Goal: Task Accomplishment & Management: Manage account settings

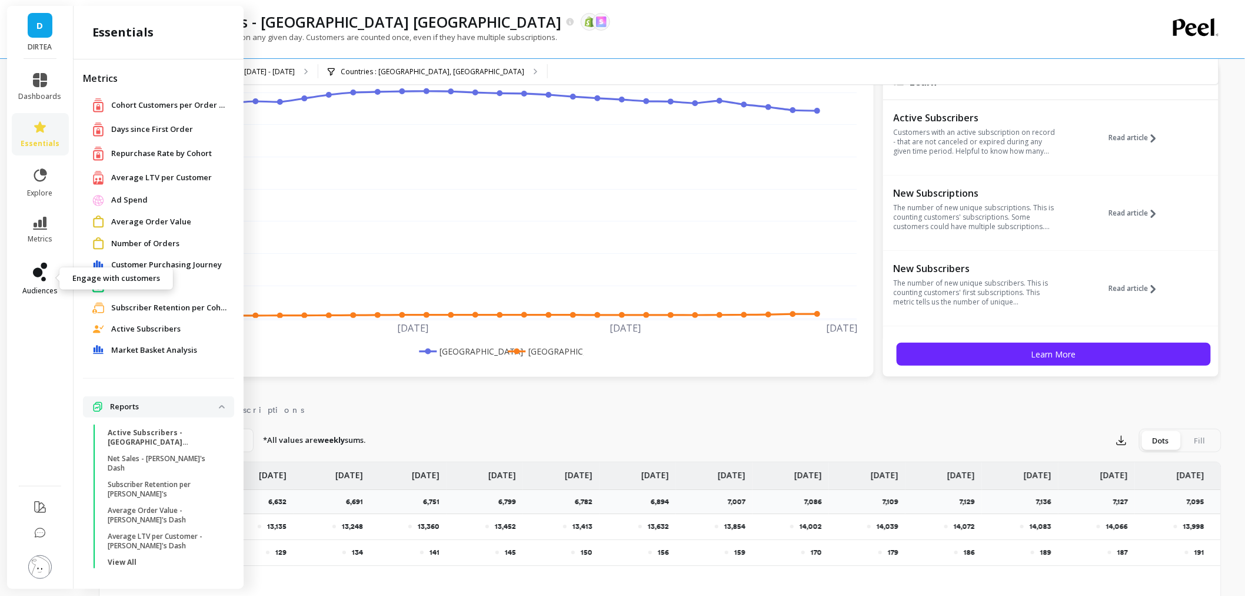
click at [48, 262] on link "audiences" at bounding box center [40, 278] width 43 height 33
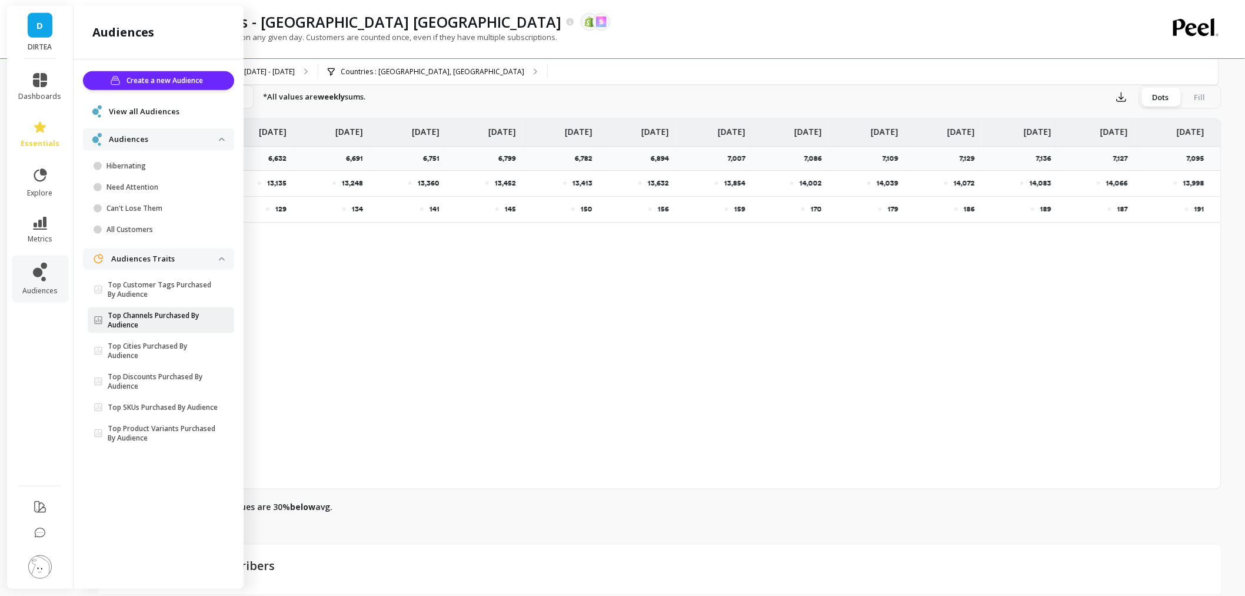
scroll to position [457, 0]
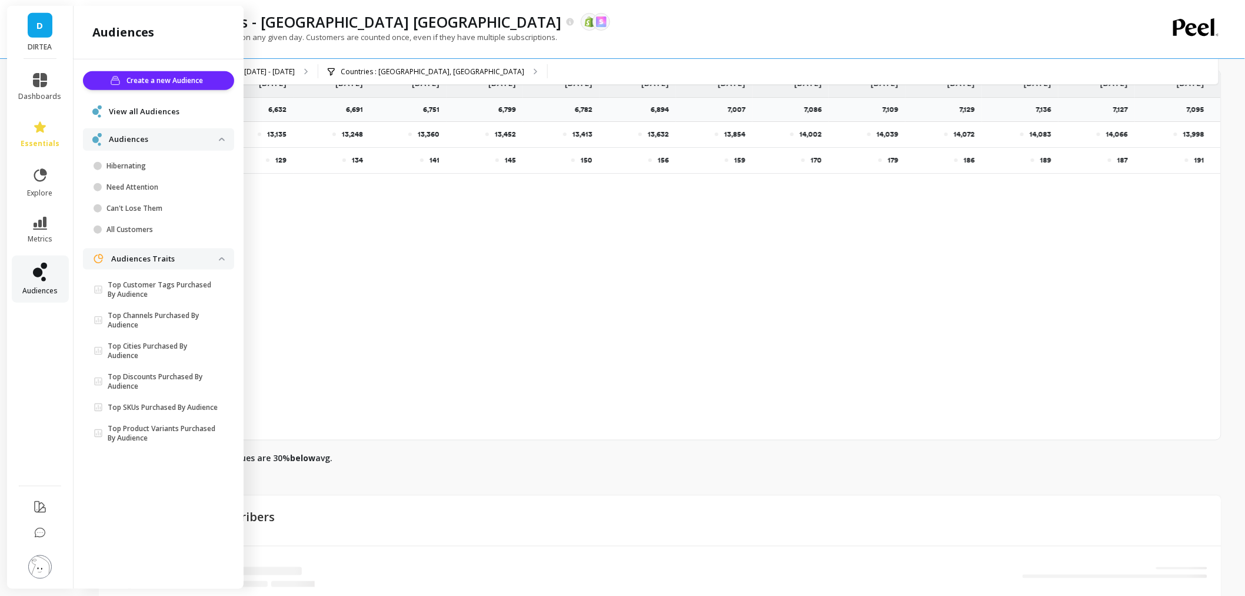
click at [44, 287] on span "audiences" at bounding box center [39, 290] width 35 height 9
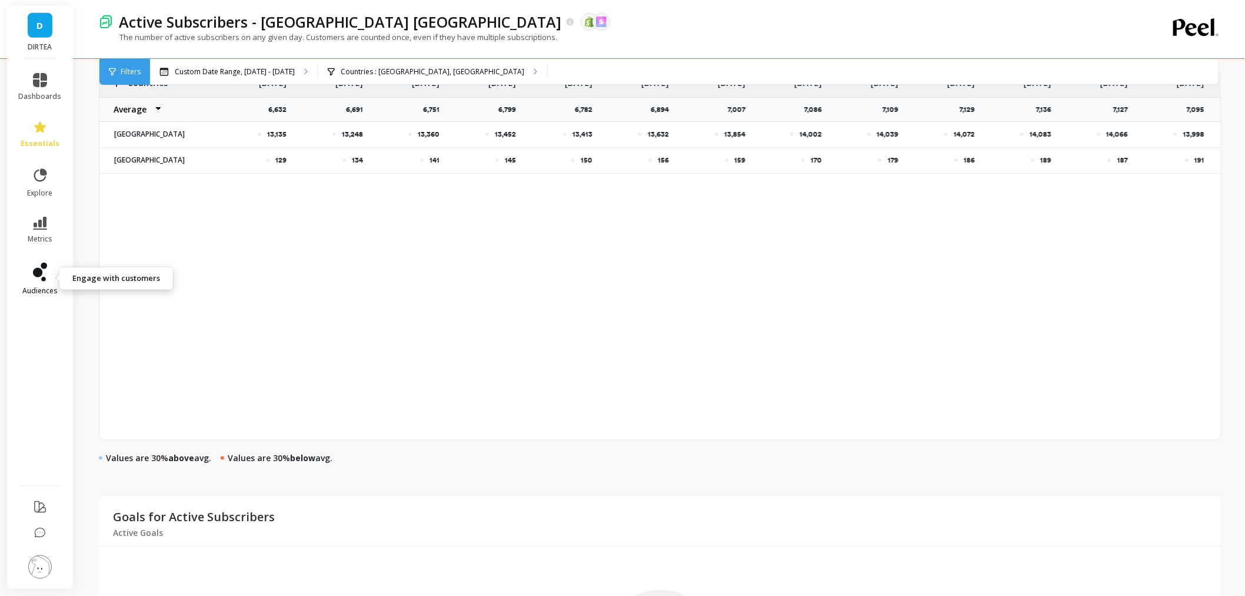
click at [32, 279] on link "audiences" at bounding box center [40, 278] width 43 height 33
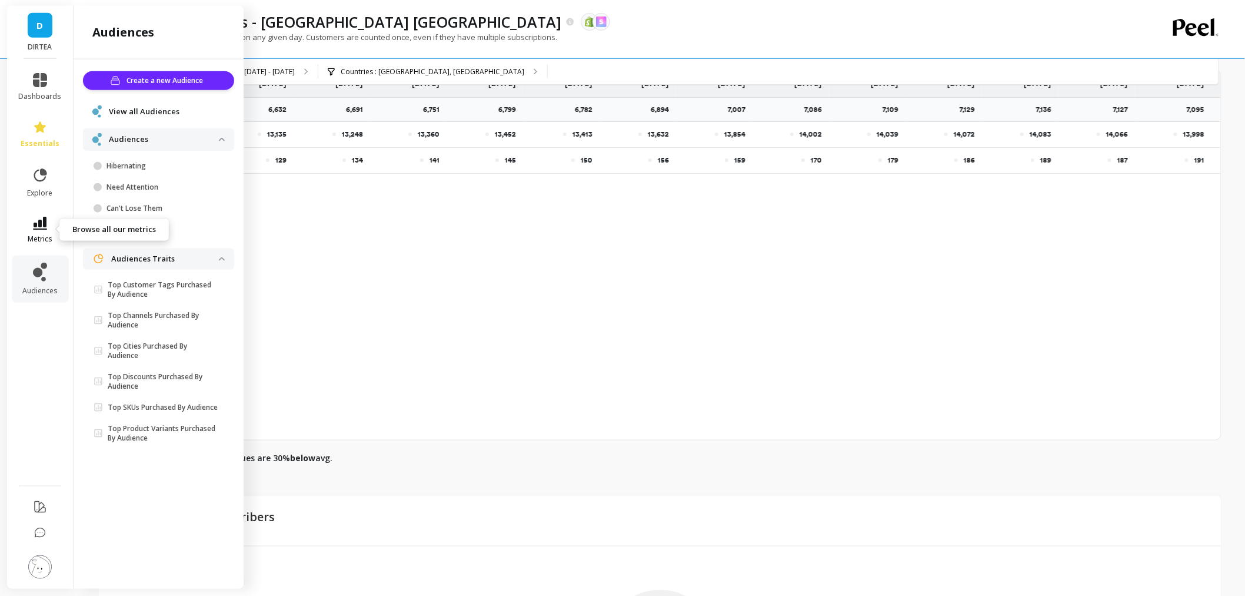
click at [44, 226] on icon at bounding box center [40, 223] width 14 height 13
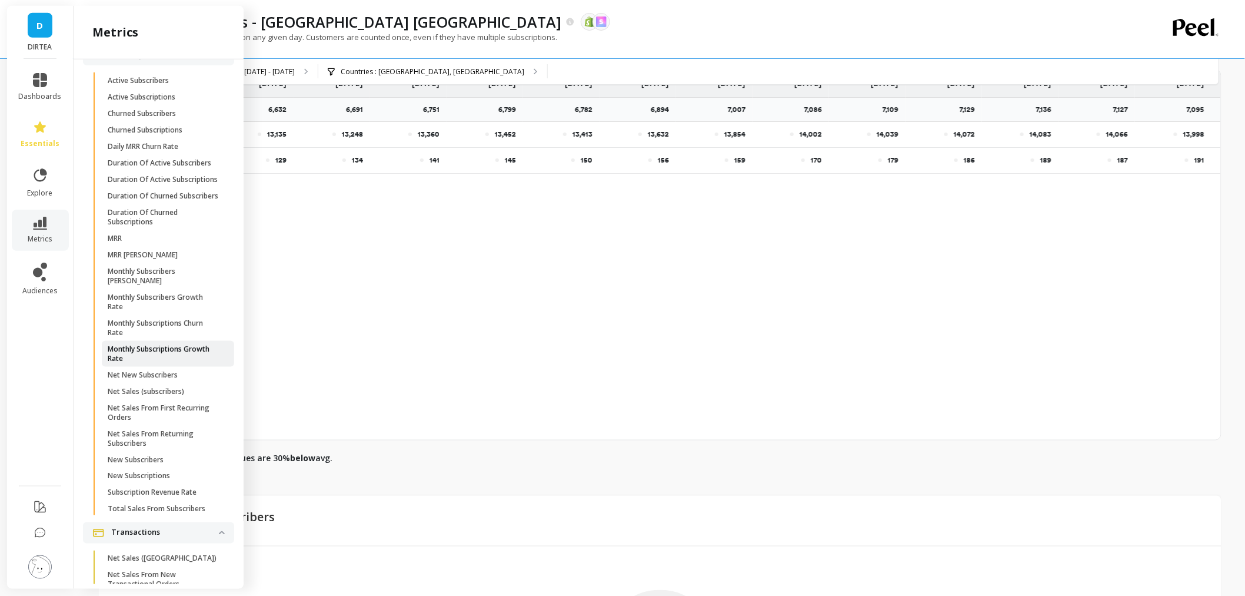
scroll to position [3138, 0]
click at [158, 124] on p "Churned Subscribers" at bounding box center [142, 118] width 68 height 9
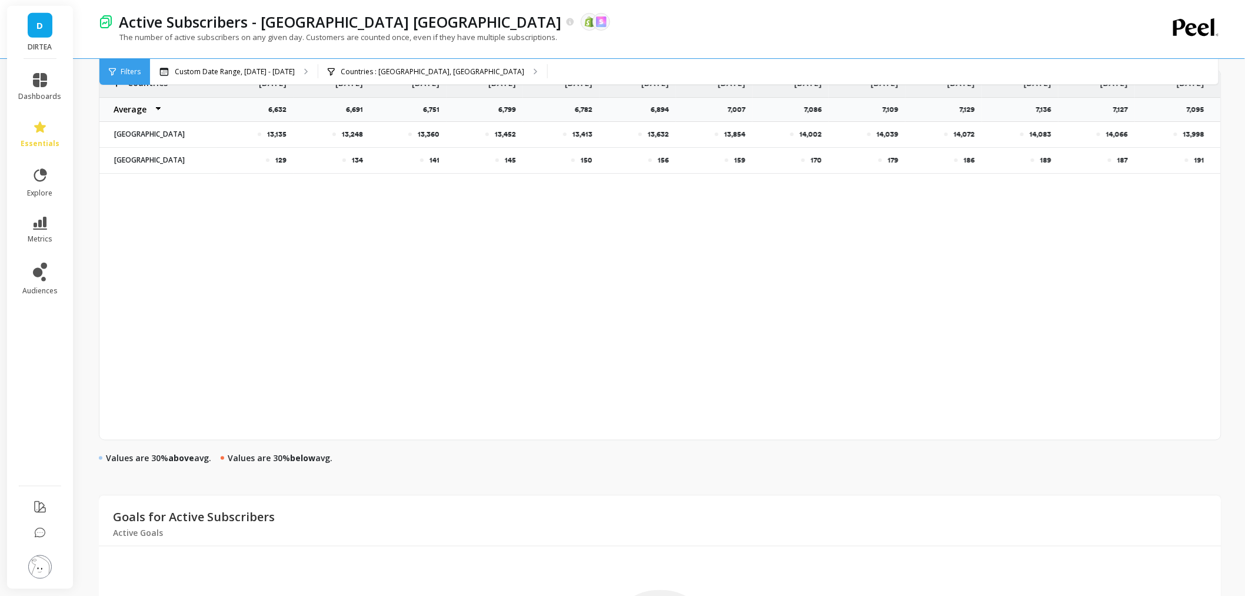
scroll to position [0, 0]
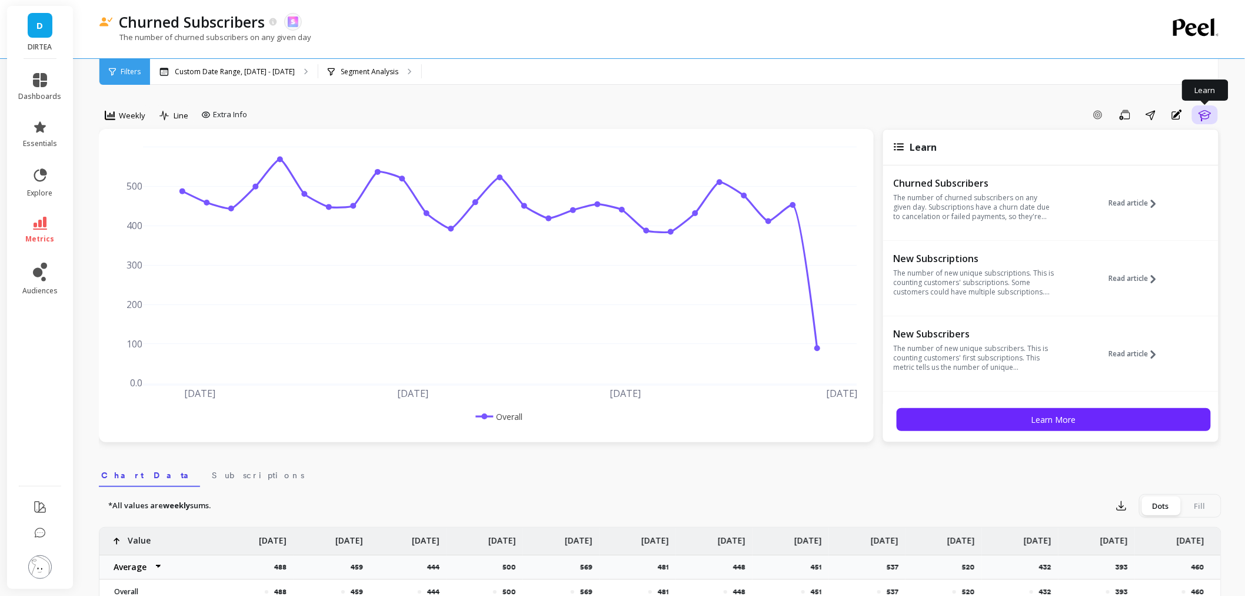
click at [1202, 114] on icon "button" at bounding box center [1205, 115] width 14 height 14
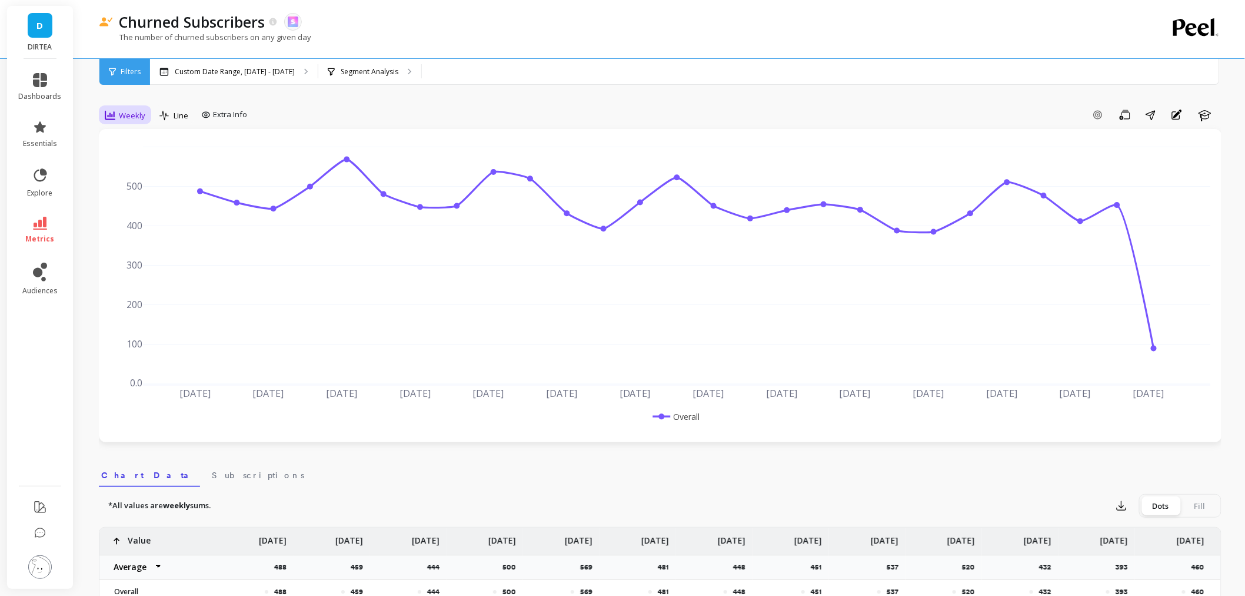
click at [112, 119] on icon at bounding box center [110, 115] width 11 height 9
click at [148, 154] on div "30-day rolling" at bounding box center [142, 159] width 67 height 11
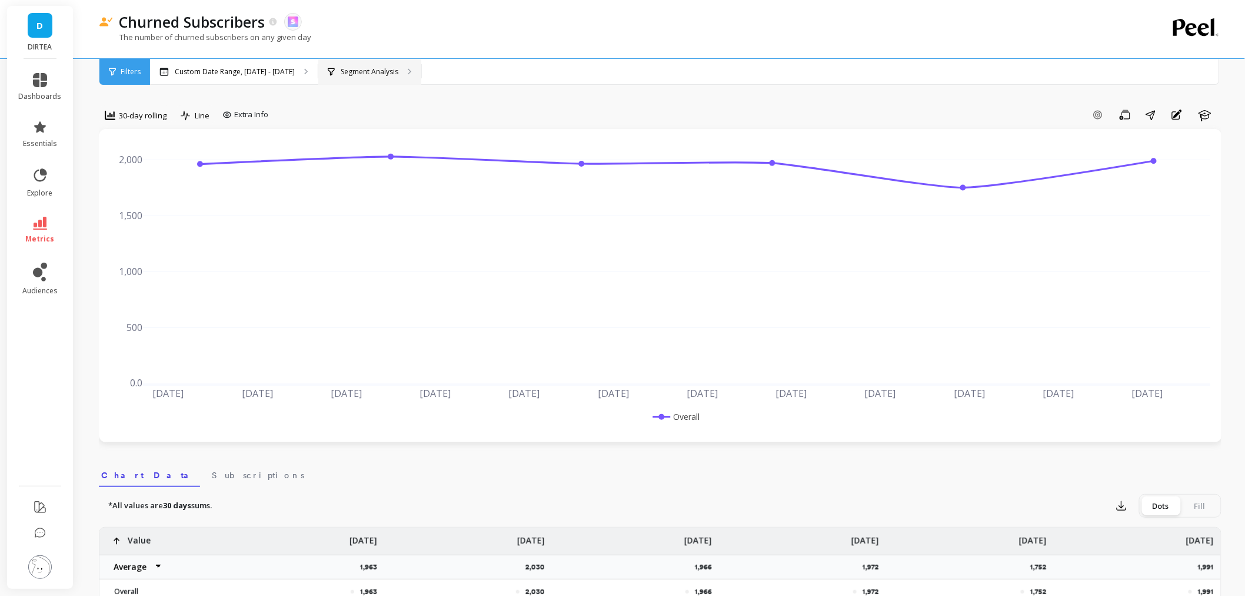
click at [358, 68] on p "Segment Analysis" at bounding box center [370, 71] width 58 height 9
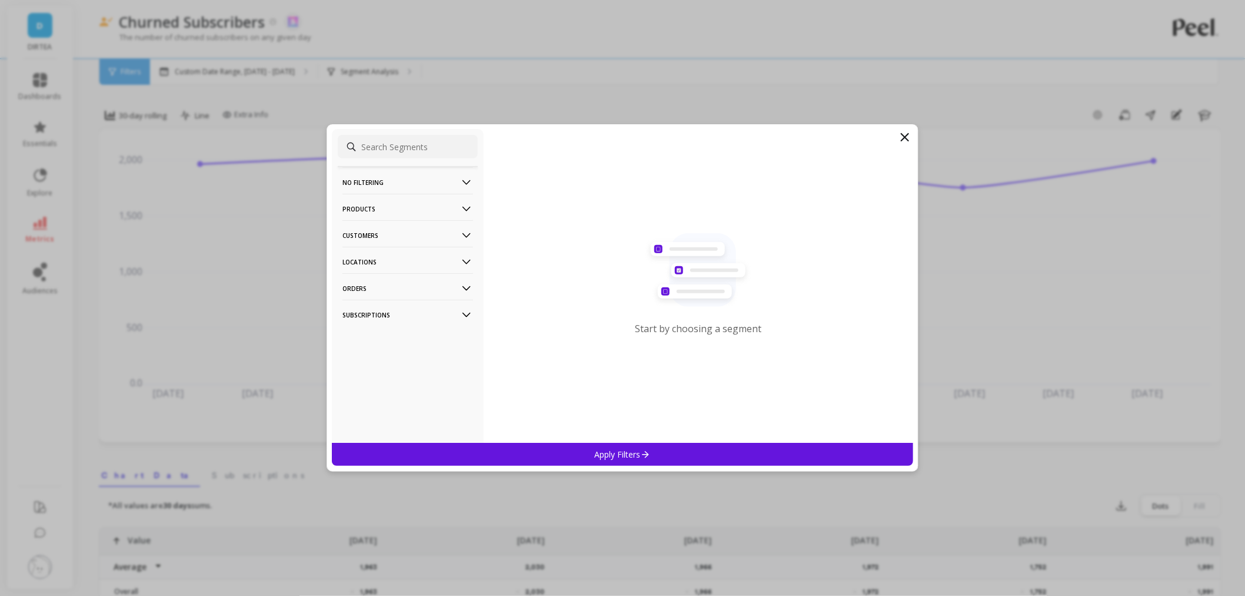
click at [390, 255] on p "Locations" at bounding box center [408, 262] width 131 height 30
click at [389, 301] on div "Countries" at bounding box center [408, 304] width 140 height 19
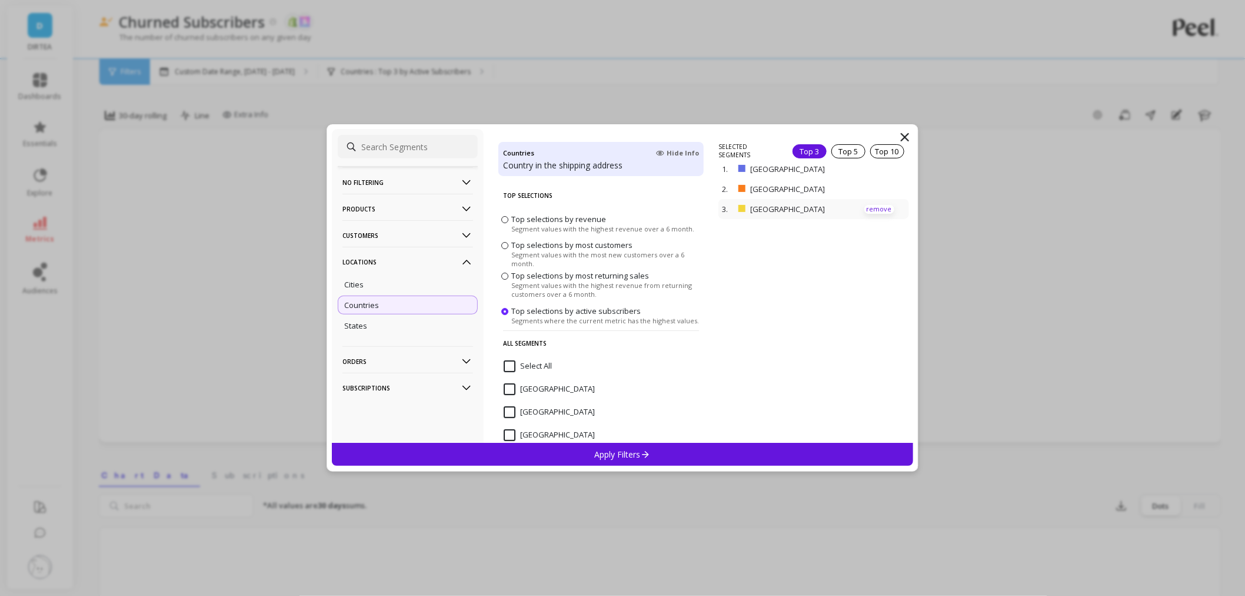
click at [869, 209] on p "remove" at bounding box center [879, 209] width 30 height 9
click at [638, 455] on p "Apply Filters" at bounding box center [623, 453] width 56 height 11
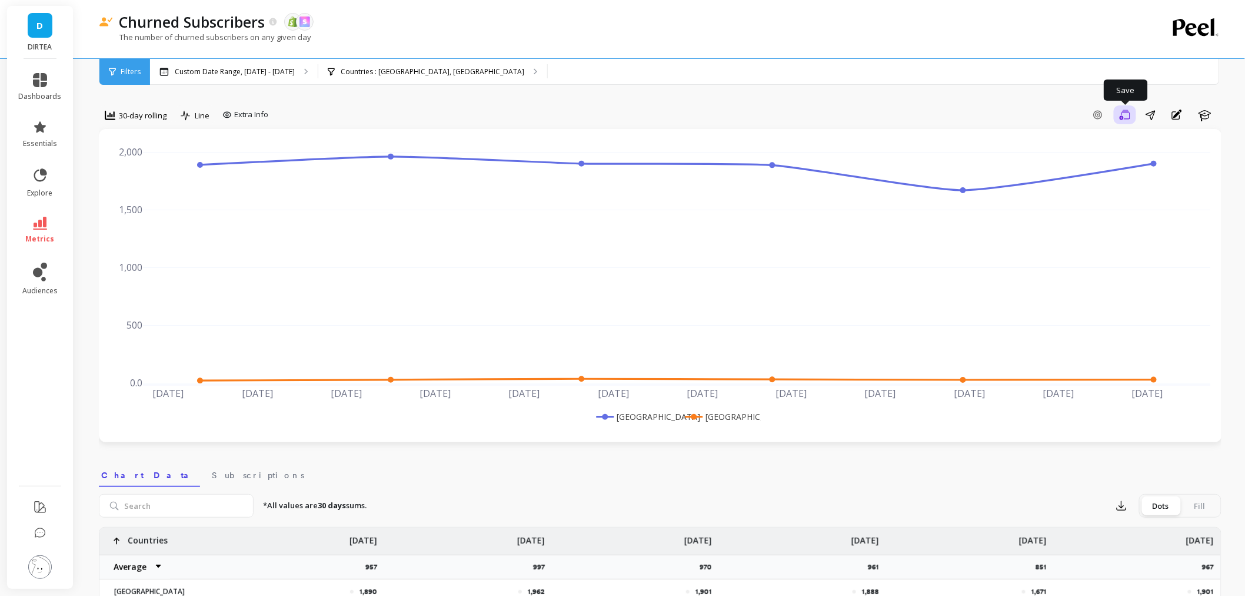
click at [1125, 118] on icon "button" at bounding box center [1125, 114] width 11 height 10
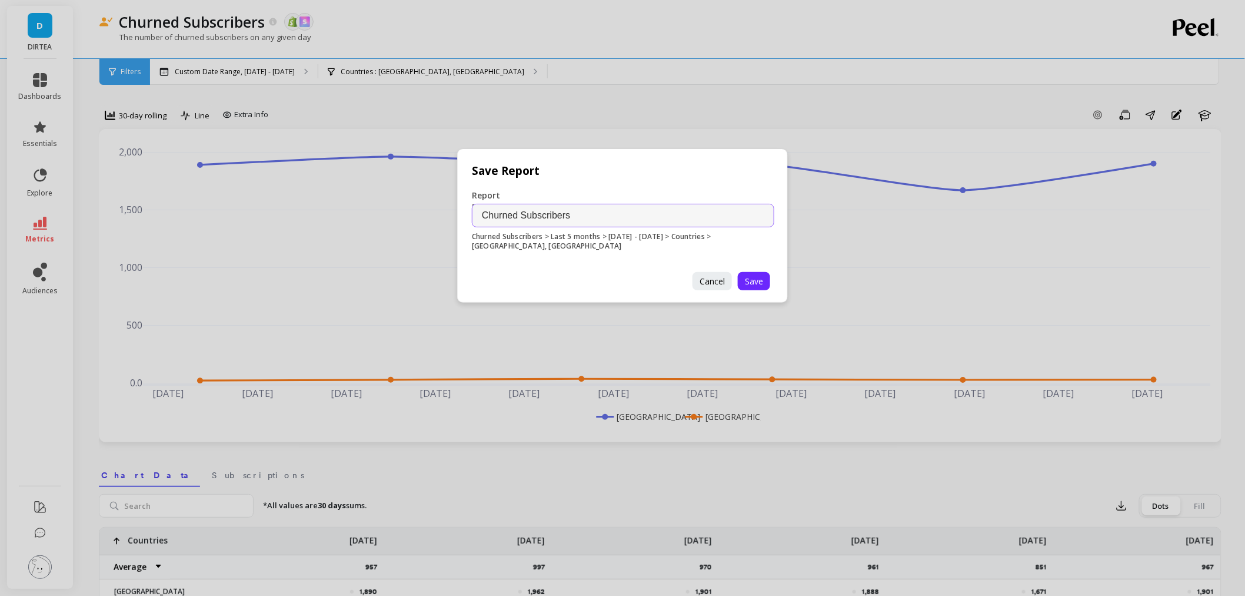
click at [589, 213] on input "Churned Subscribers" at bounding box center [623, 216] width 302 height 24
type input "Churned Subscribers - US and UK"
click at [752, 277] on span "Save" at bounding box center [754, 280] width 18 height 11
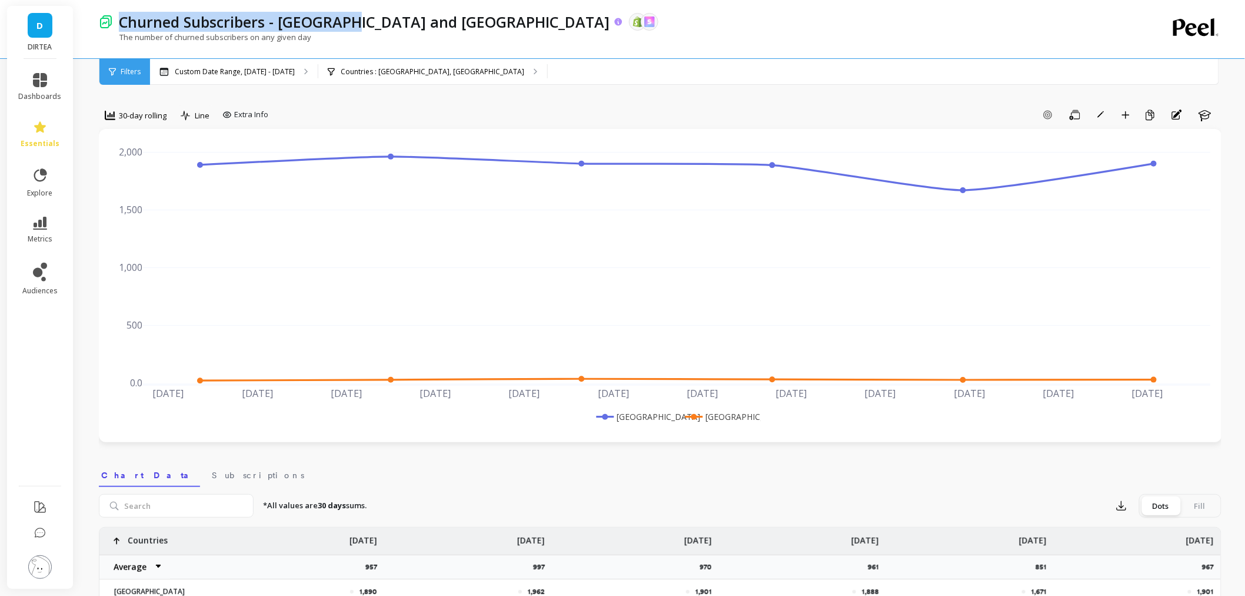
drag, startPoint x: 353, startPoint y: 24, endPoint x: 121, endPoint y: 25, distance: 232.5
click at [121, 25] on div "Churned Subscribers - US and UK" at bounding box center [368, 22] width 510 height 20
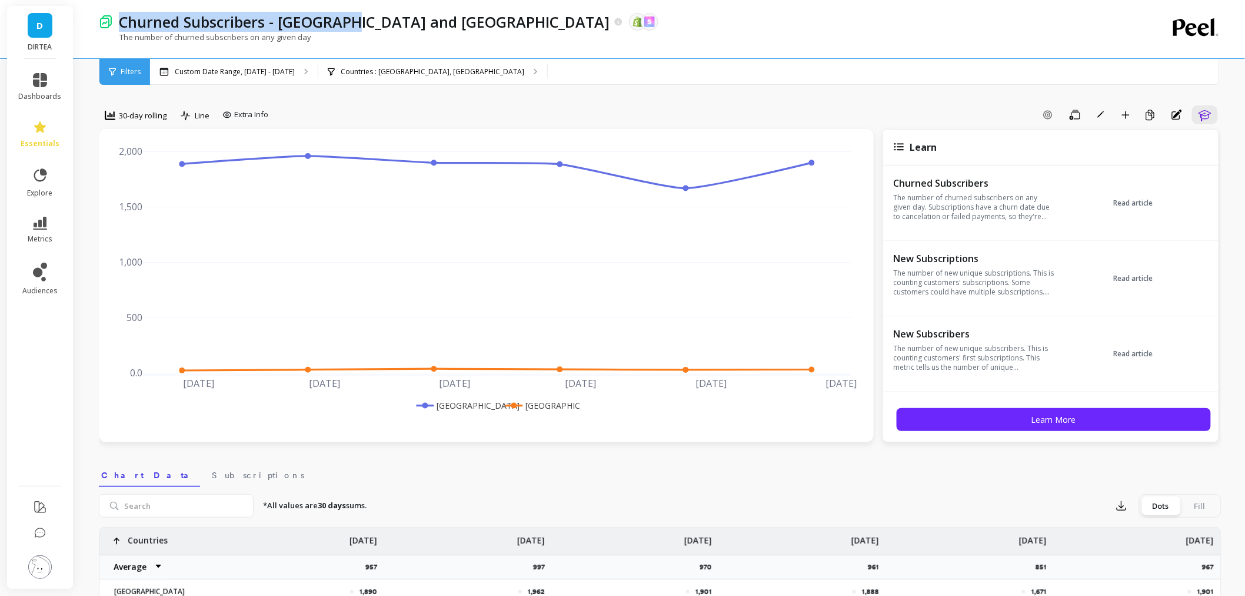
copy p "Churned Subscribers - US and UK"
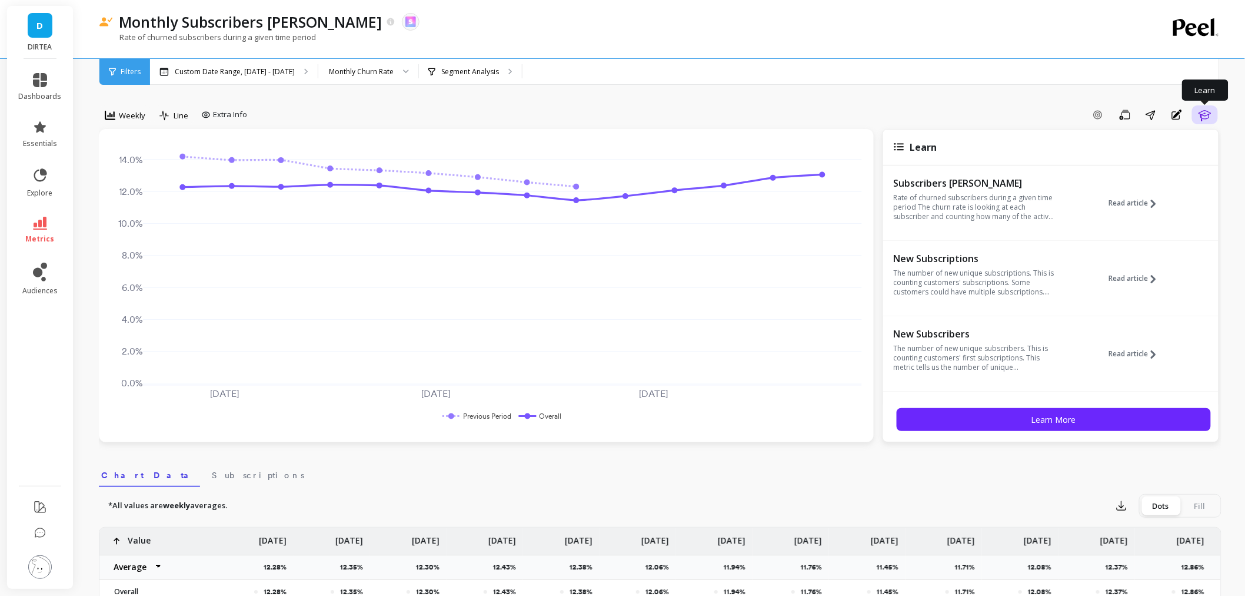
click at [1202, 117] on icon "button" at bounding box center [1205, 115] width 12 height 11
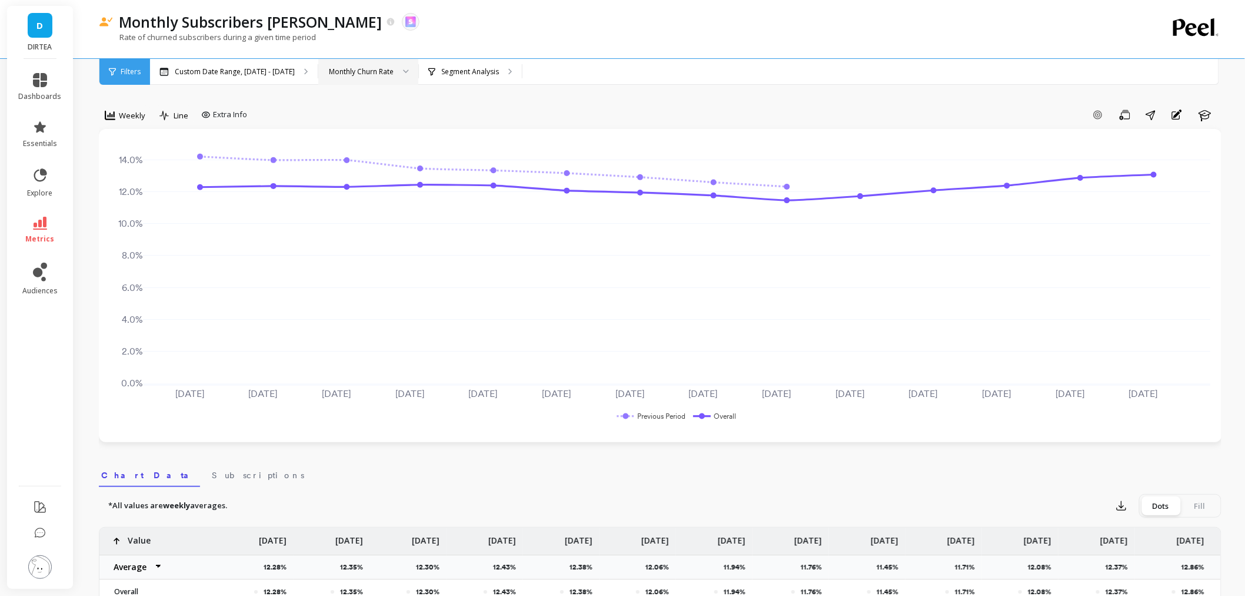
click at [383, 68] on div "Monthly Churn Rate" at bounding box center [361, 71] width 65 height 11
click at [119, 117] on span "Weekly" at bounding box center [132, 115] width 26 height 11
click at [141, 193] on div "30-day rolling" at bounding box center [142, 190] width 67 height 11
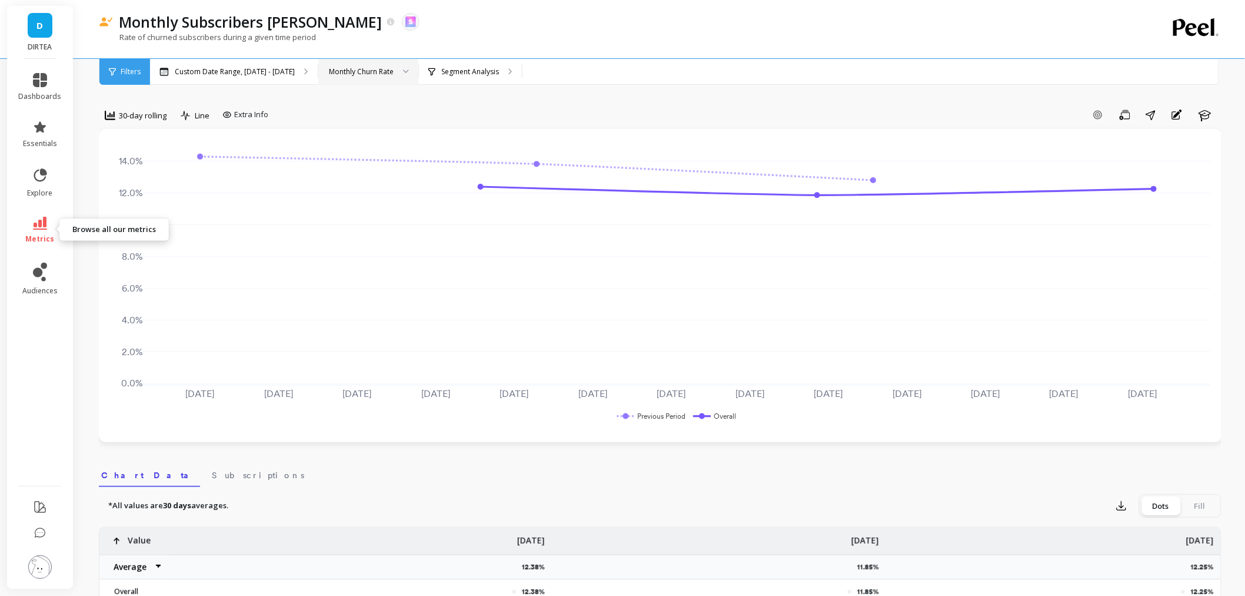
click at [36, 219] on icon at bounding box center [40, 223] width 14 height 13
click at [30, 227] on link "metrics" at bounding box center [40, 230] width 43 height 27
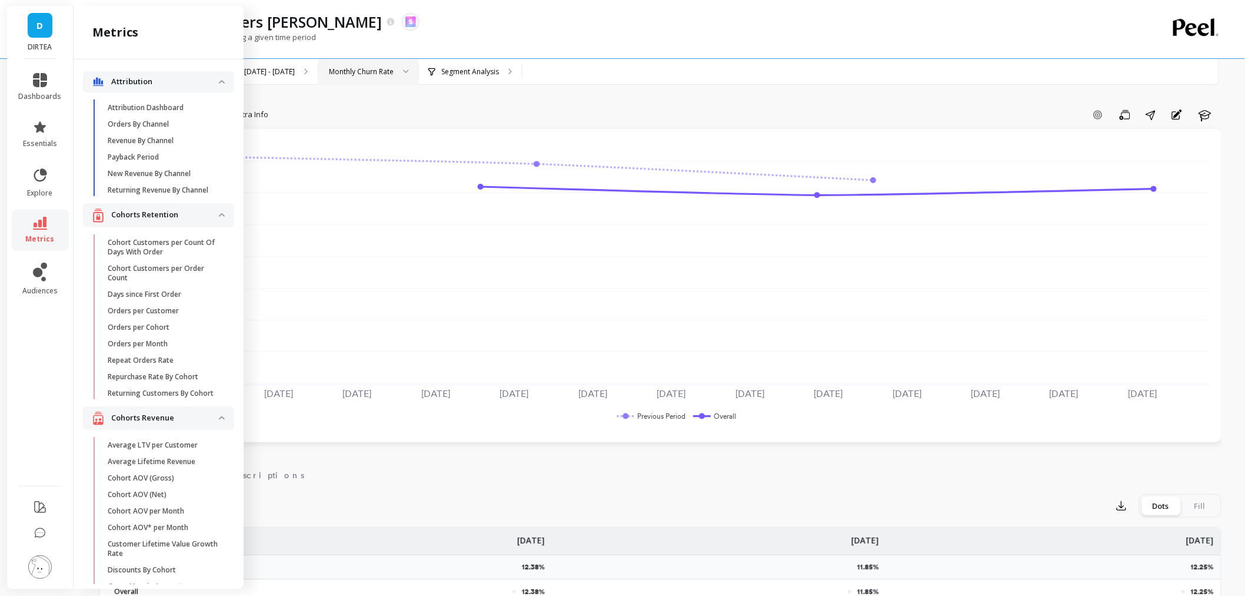
scroll to position [3134, 0]
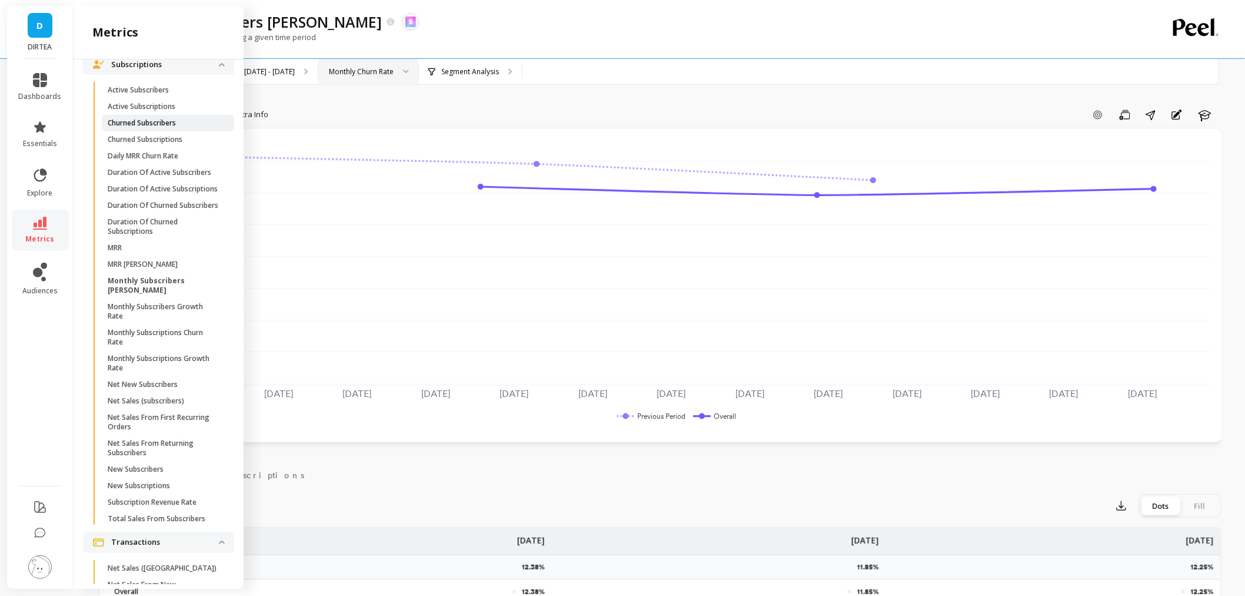
click at [186, 128] on span "Churned Subscribers" at bounding box center [164, 122] width 112 height 9
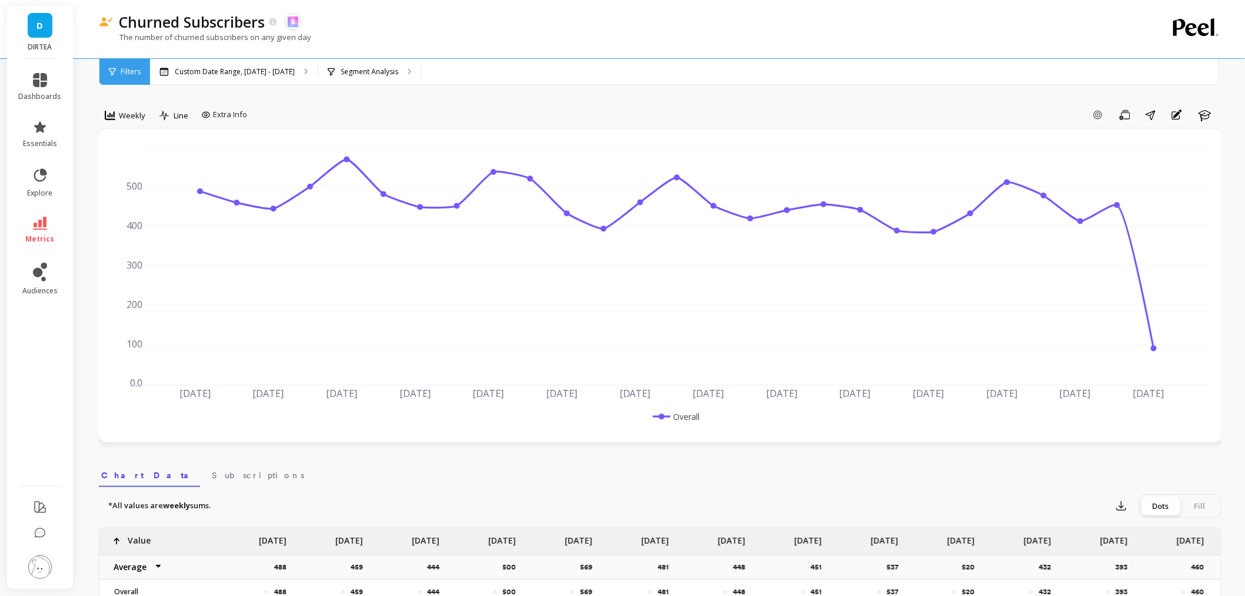
click at [142, 127] on div "option 30-day rolling, selected. Weekly" at bounding box center [125, 117] width 52 height 24
click at [141, 122] on div "Weekly" at bounding box center [125, 115] width 48 height 20
click at [285, 114] on div "Add Goal Save Share Annotations Learn" at bounding box center [737, 114] width 970 height 19
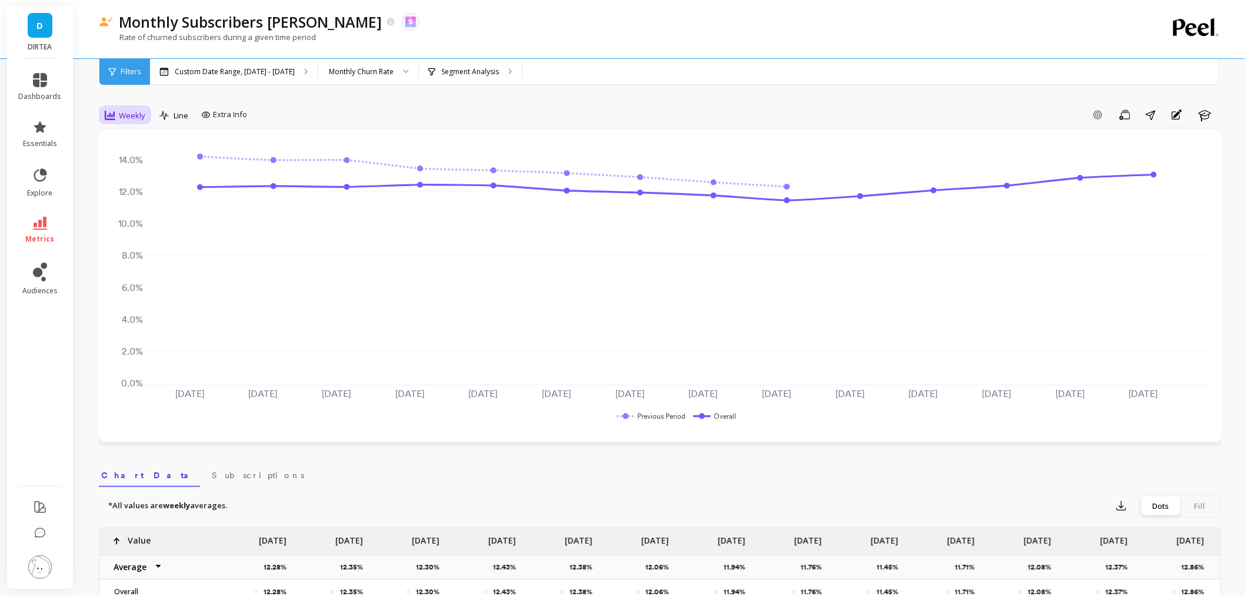
click at [117, 122] on div "Weekly" at bounding box center [125, 115] width 48 height 20
click at [157, 176] on div "30-day rolling" at bounding box center [142, 181] width 67 height 11
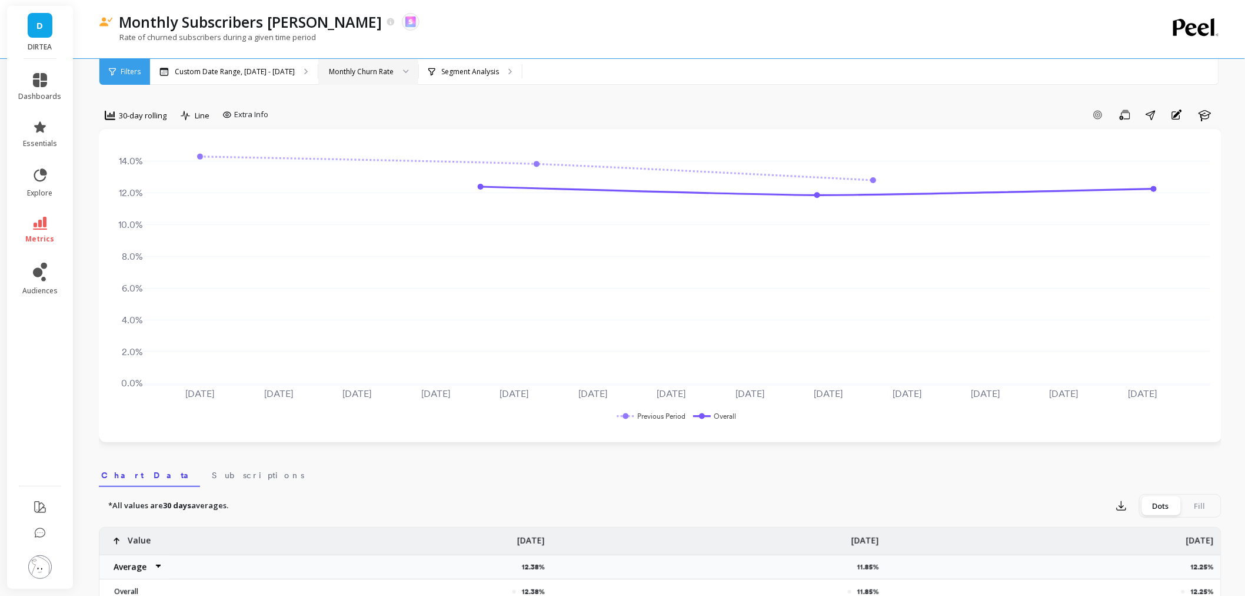
click at [405, 69] on div "Monthly Churn Rate" at bounding box center [368, 72] width 100 height 26
click at [434, 68] on div "Segment Analysis" at bounding box center [463, 71] width 71 height 9
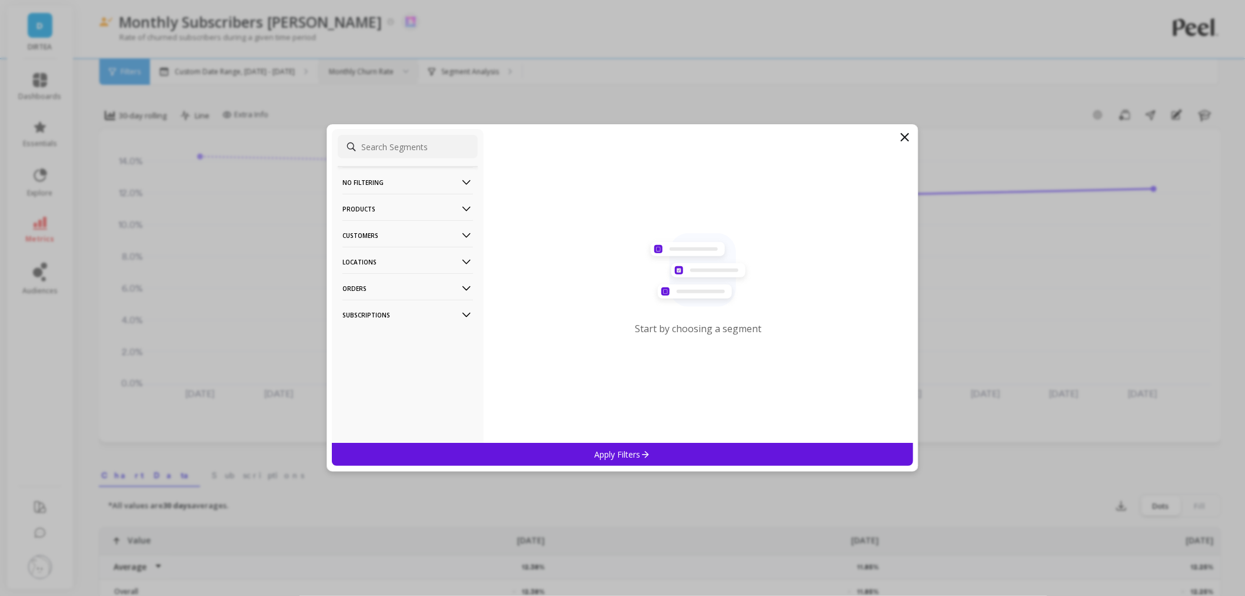
click at [390, 256] on p "Locations" at bounding box center [408, 262] width 131 height 30
click at [384, 305] on div "Countries" at bounding box center [408, 304] width 140 height 19
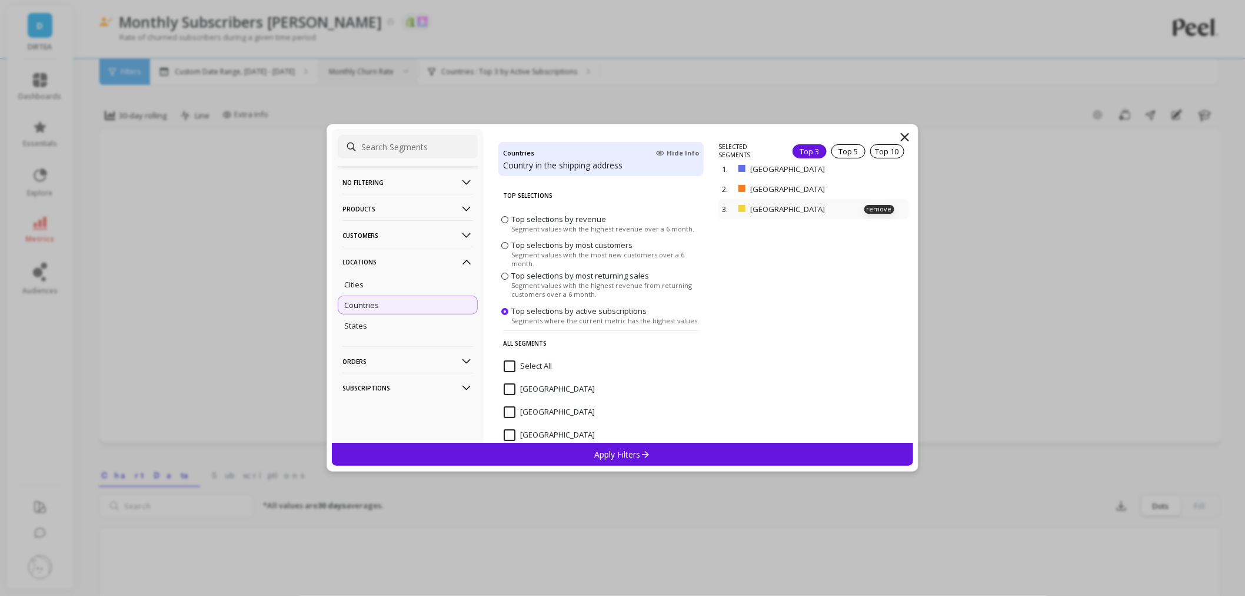
click at [853, 204] on p "United Arab Emirates" at bounding box center [807, 209] width 115 height 11
click at [866, 207] on p "remove" at bounding box center [879, 209] width 30 height 9
click at [685, 452] on div "Apply Filters" at bounding box center [622, 454] width 581 height 23
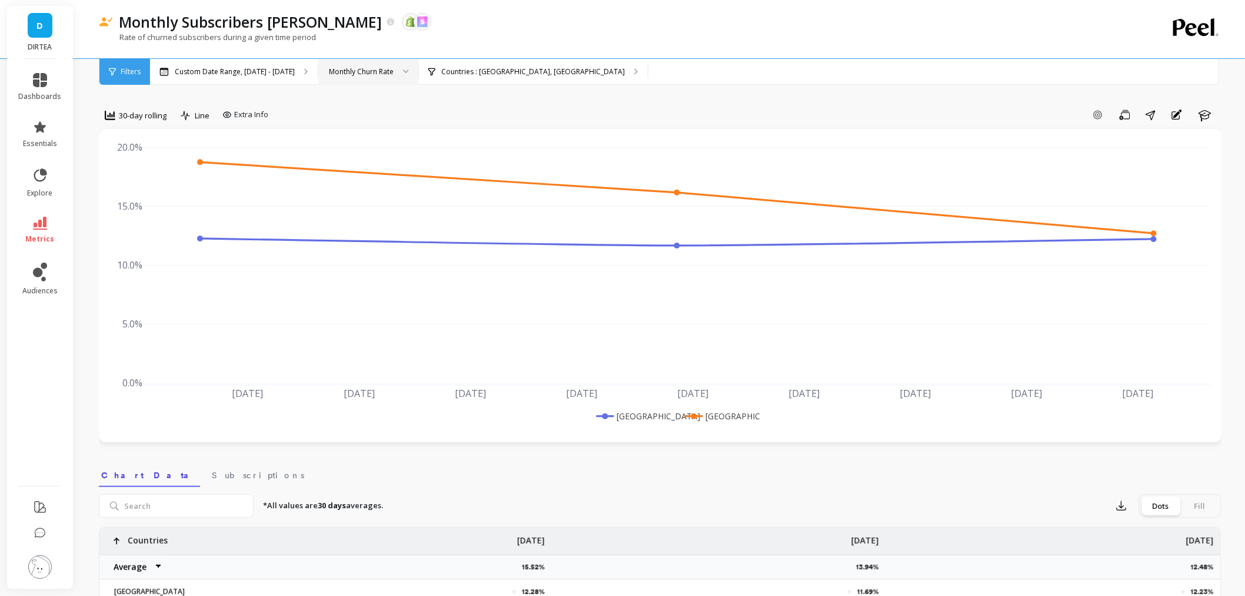
click at [351, 67] on div "Monthly Churn Rate" at bounding box center [361, 71] width 65 height 11
click at [474, 107] on div "Add Goal Save Share Annotations Learn" at bounding box center [747, 114] width 949 height 19
click at [1133, 118] on button "Save" at bounding box center [1125, 114] width 22 height 19
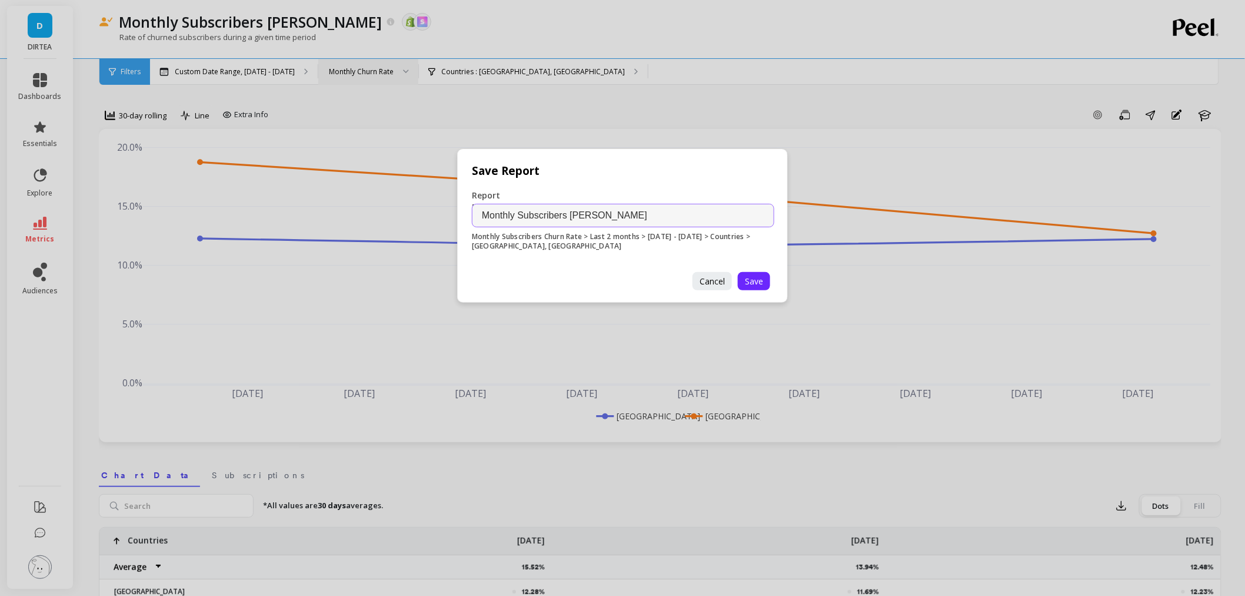
click at [706, 224] on input "Monthly Subscribers Churn Rate" at bounding box center [623, 216] width 302 height 24
type input "Monthly Subscribers Churn Rate - [GEOGRAPHIC_DATA] and [GEOGRAPHIC_DATA]"
click at [749, 287] on button "Save" at bounding box center [754, 281] width 32 height 18
